Goal: Find specific page/section: Find specific page/section

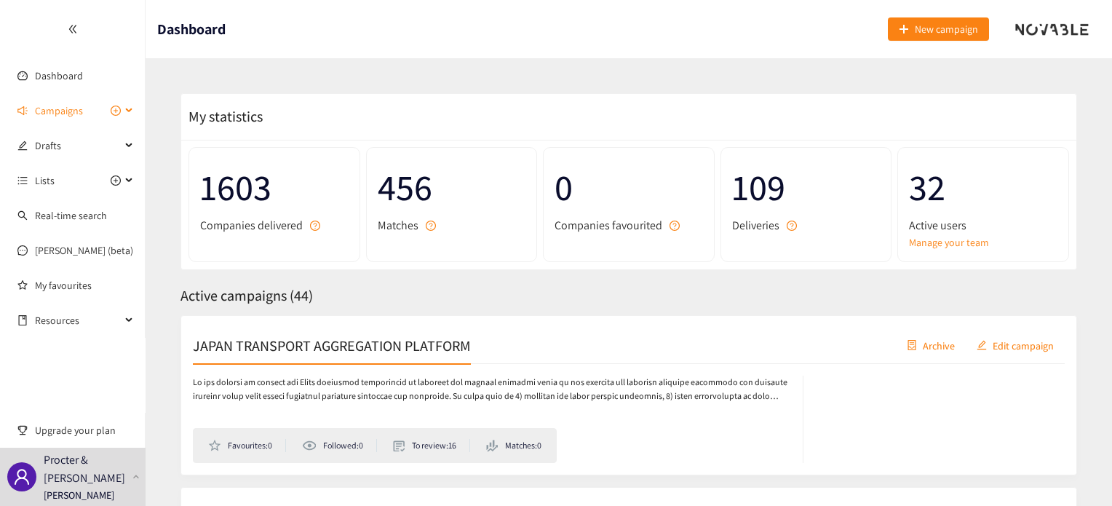
click at [39, 112] on span "Campaigns" at bounding box center [59, 110] width 48 height 29
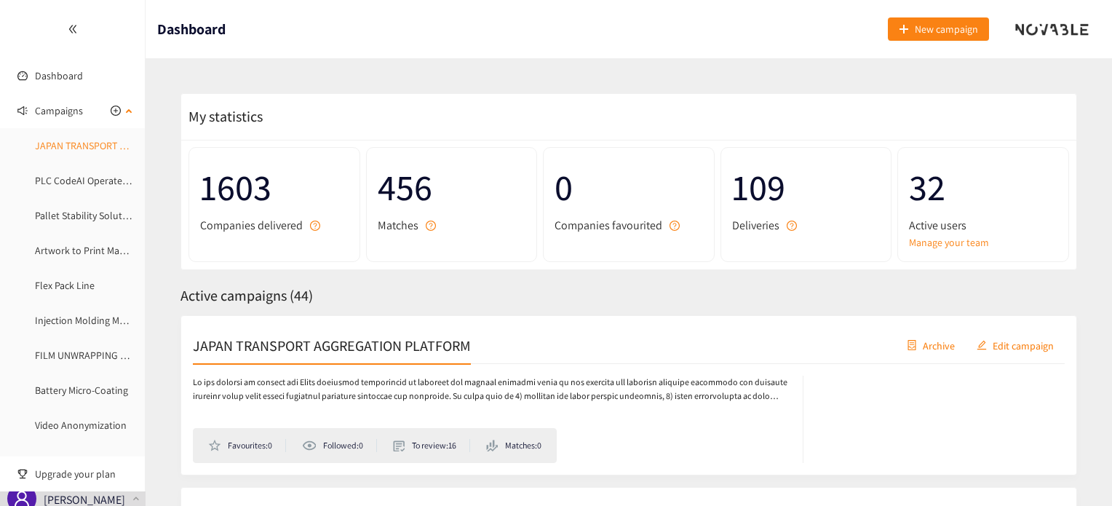
click at [54, 145] on link "JAPAN TRANSPORT AGGREGATION PLATFORM" at bounding box center [132, 145] width 195 height 13
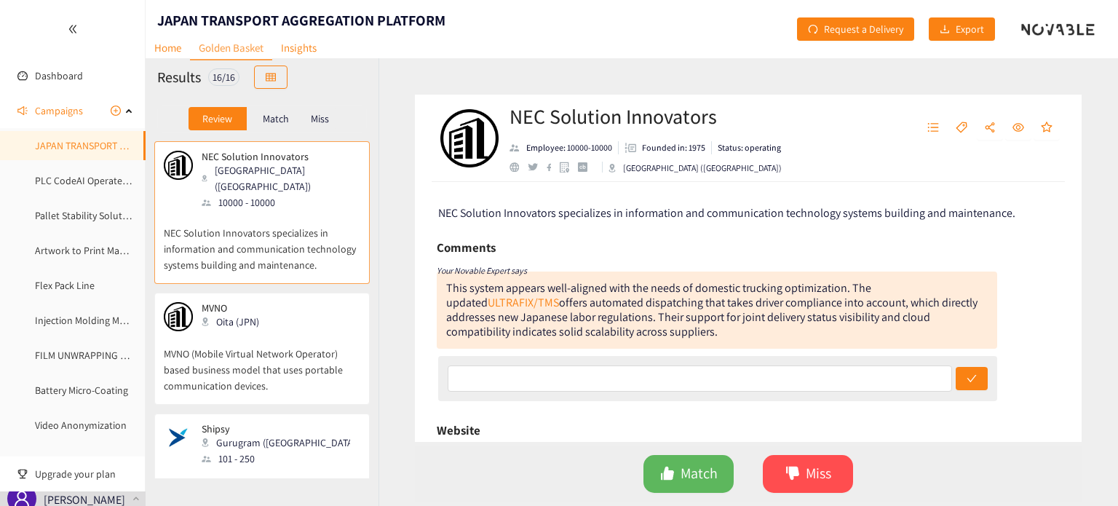
click at [285, 124] on div "Match" at bounding box center [276, 118] width 58 height 23
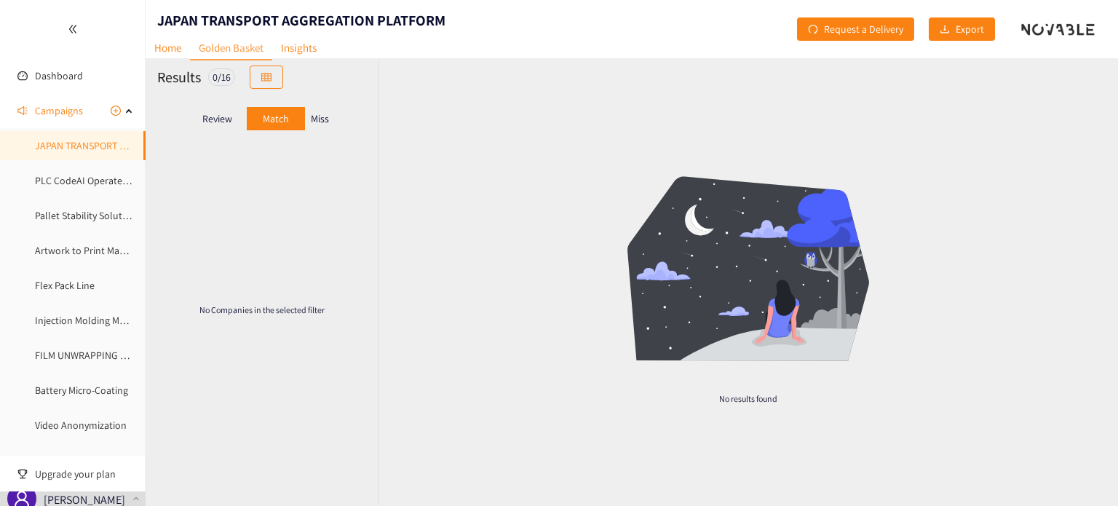
click at [218, 114] on p "Review" at bounding box center [217, 119] width 30 height 12
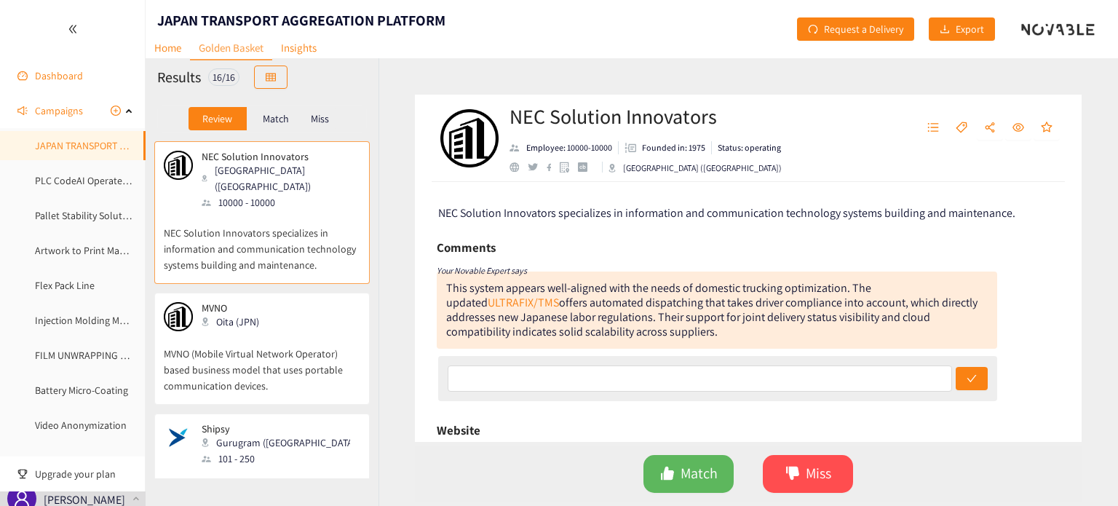
click at [49, 75] on link "Dashboard" at bounding box center [59, 75] width 48 height 13
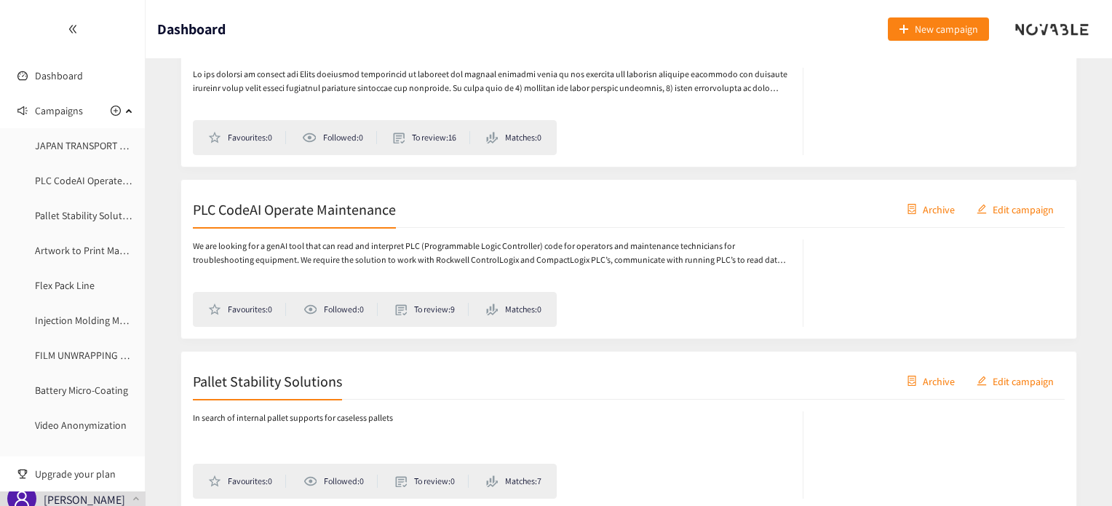
scroll to position [364, 0]
